Goal: Task Accomplishment & Management: Manage account settings

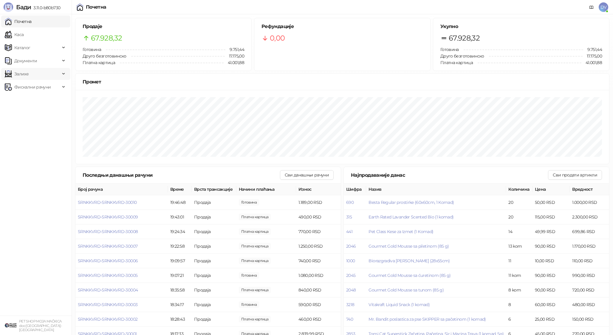
click at [44, 77] on span "Залихе" at bounding box center [32, 74] width 55 height 12
click at [48, 59] on span "Документи" at bounding box center [32, 61] width 55 height 12
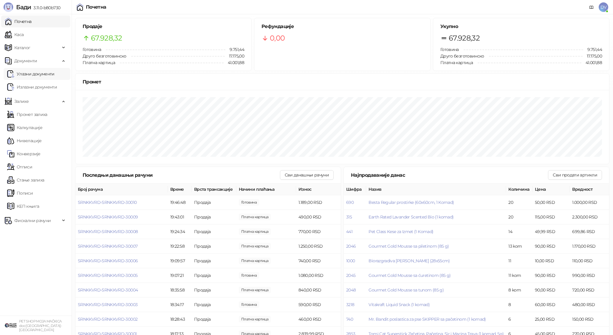
click at [46, 72] on link "Улазни документи" at bounding box center [30, 74] width 47 height 12
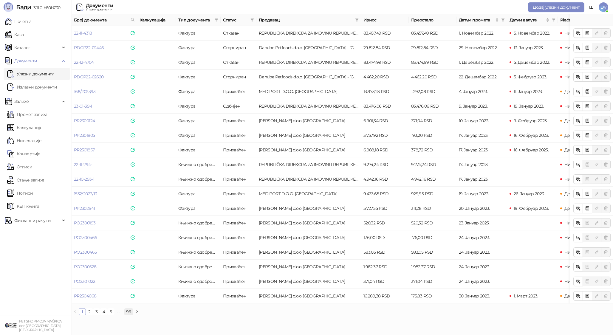
click at [130, 313] on link "96" at bounding box center [128, 311] width 9 height 7
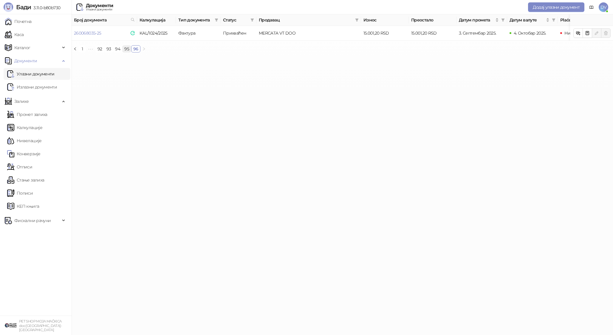
click at [127, 47] on link "95" at bounding box center [126, 49] width 8 height 7
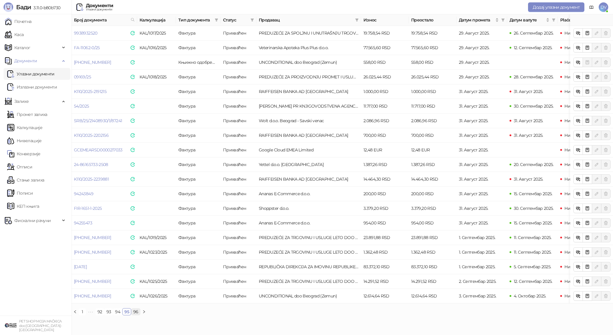
click at [136, 313] on link "96" at bounding box center [135, 311] width 9 height 7
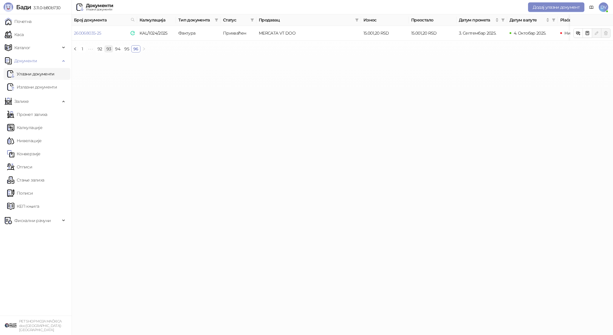
click at [112, 49] on link "93" at bounding box center [109, 49] width 8 height 7
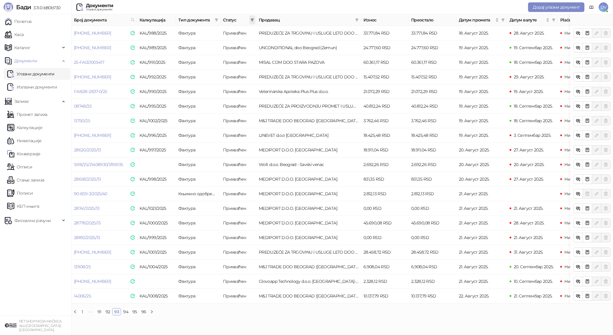
click at [253, 19] on icon "filter" at bounding box center [252, 19] width 3 height 3
click at [216, 32] on span "Нови" at bounding box center [211, 31] width 13 height 5
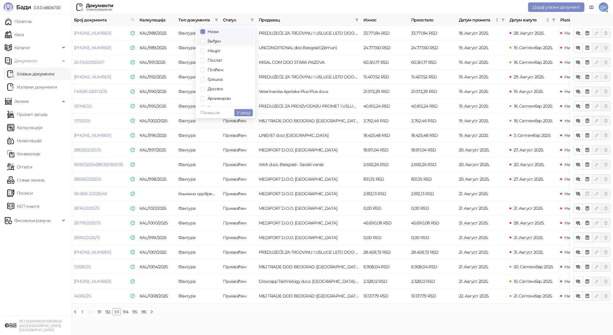
click at [216, 42] on span "Виђен" at bounding box center [212, 40] width 15 height 5
click at [244, 112] on span "У реду" at bounding box center [244, 112] width 14 height 5
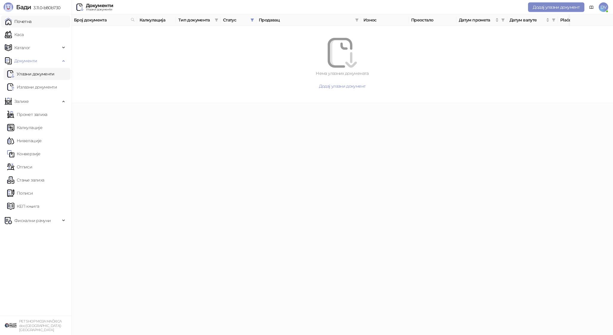
click at [23, 20] on link "Почетна" at bounding box center [18, 21] width 27 height 12
